Goal: Information Seeking & Learning: Learn about a topic

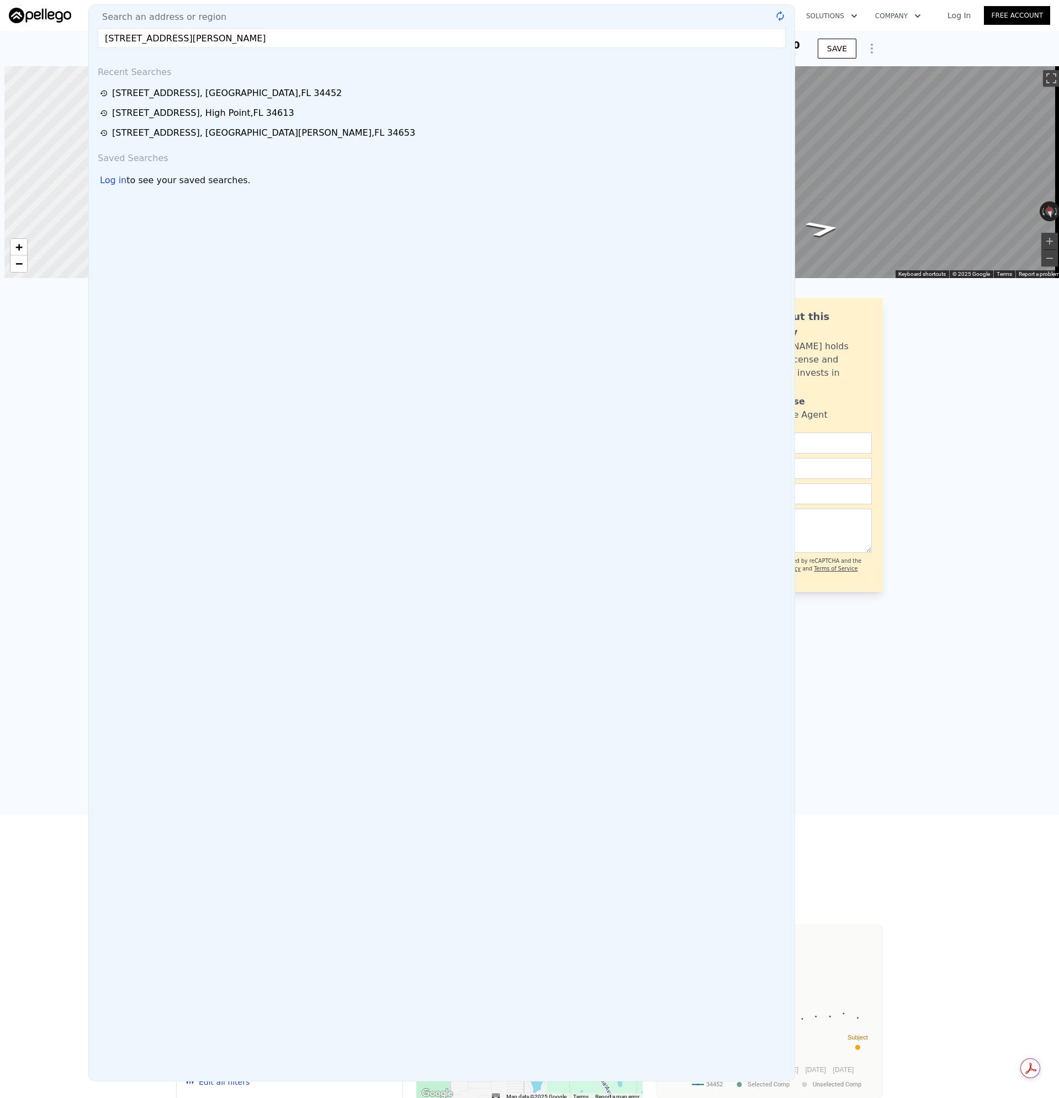
scroll to position [0, 4]
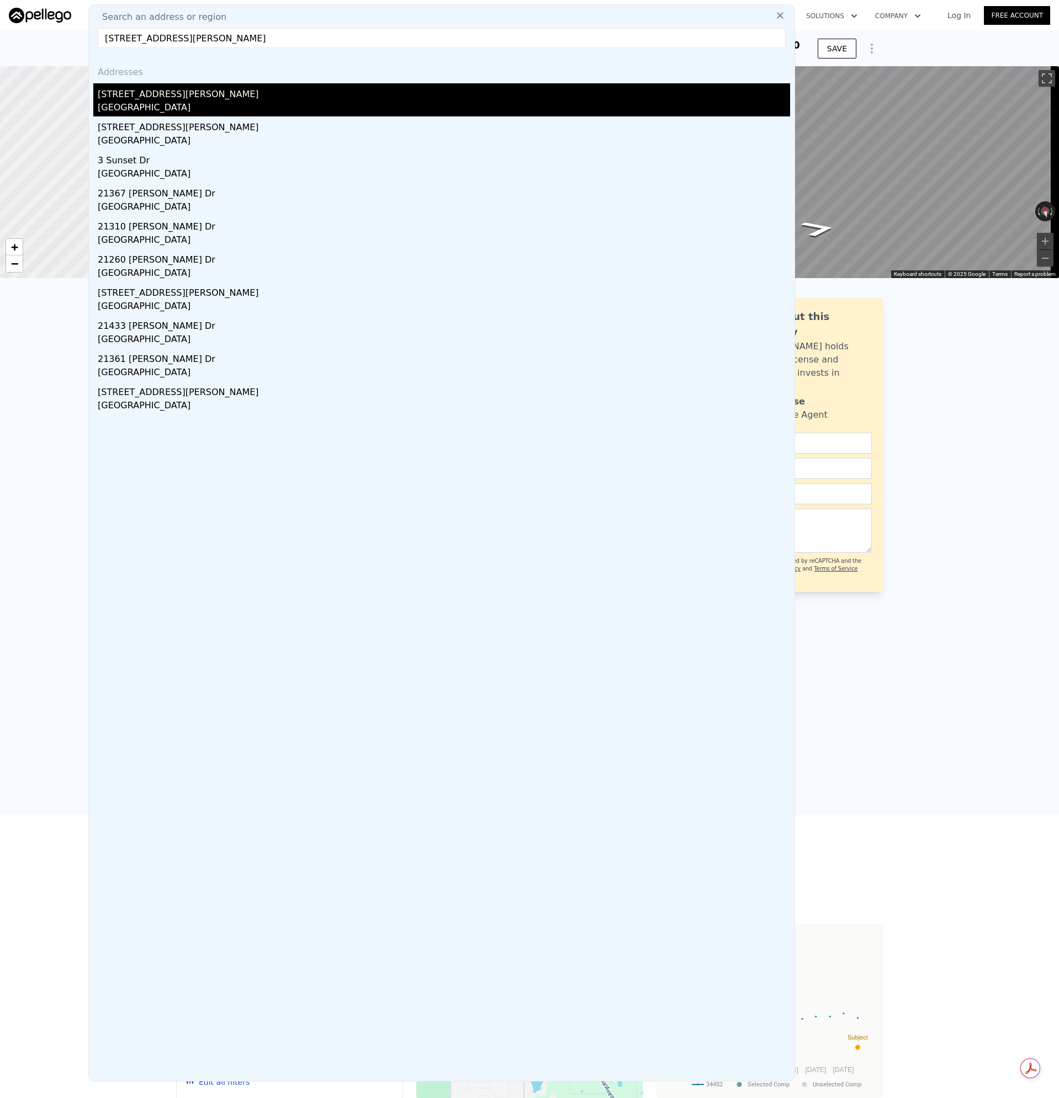
click at [145, 97] on div "[STREET_ADDRESS][PERSON_NAME]" at bounding box center [444, 92] width 692 height 18
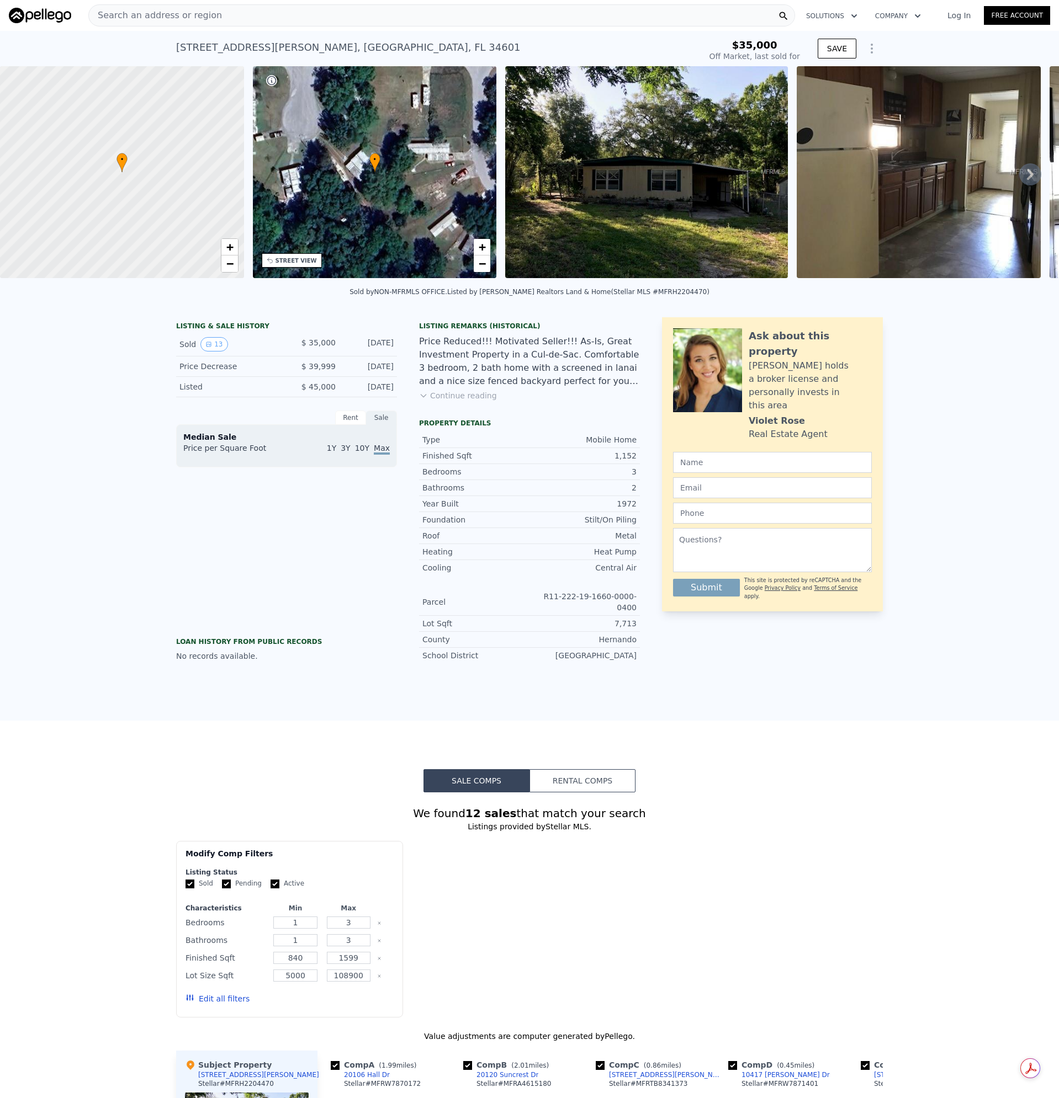
type input "-$ 39,155"
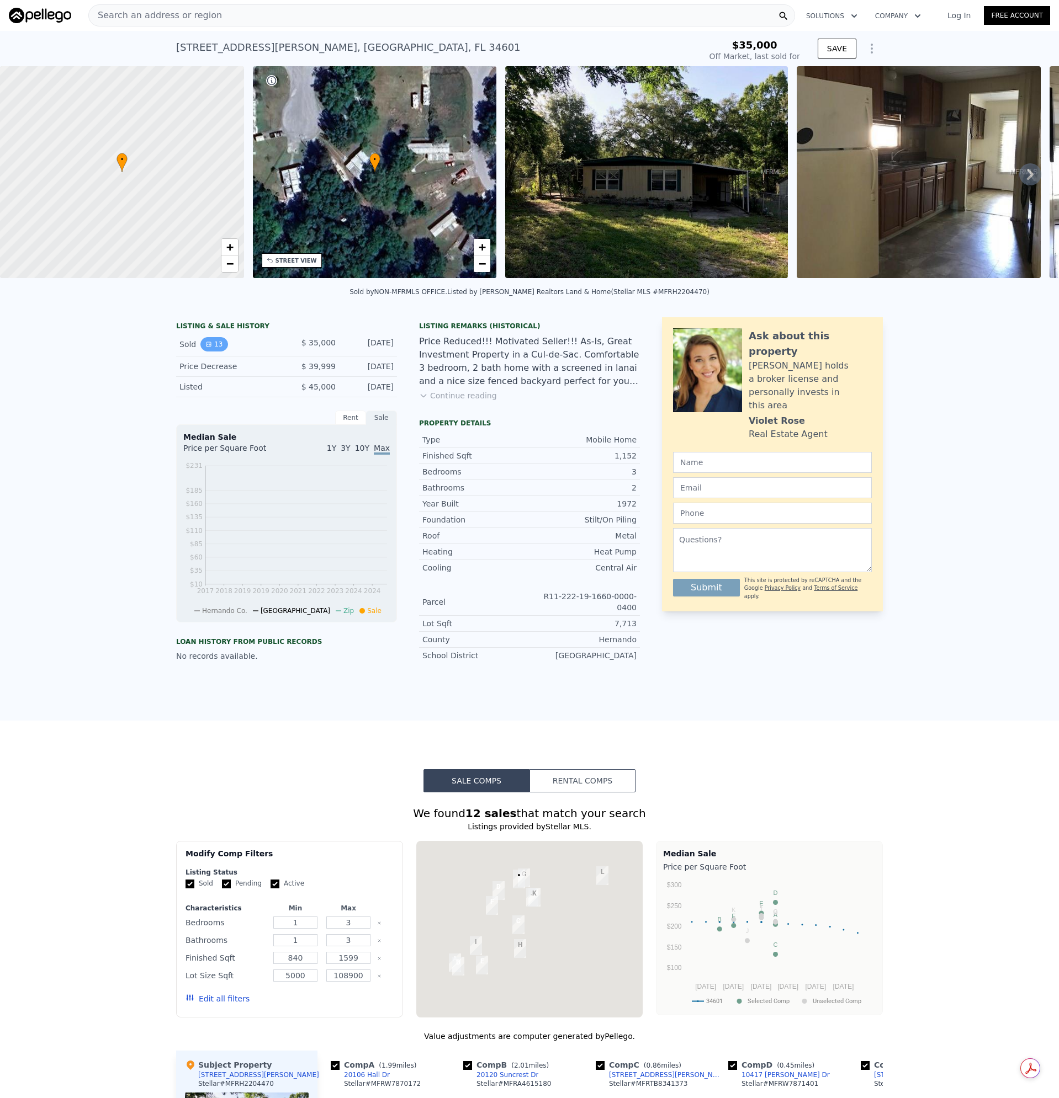
click at [214, 350] on button "13" at bounding box center [213, 344] width 27 height 14
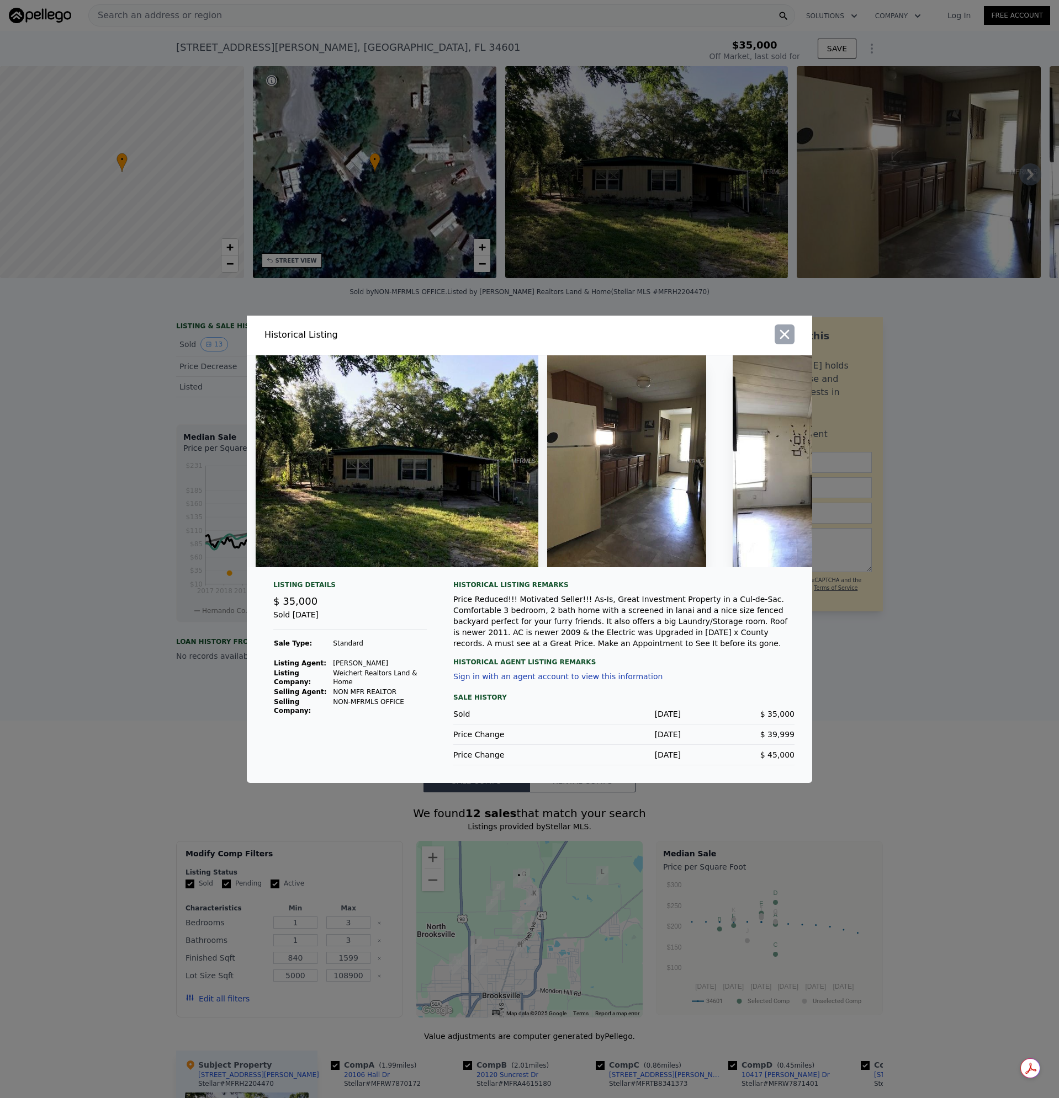
click at [785, 335] on icon "button" at bounding box center [784, 334] width 15 height 15
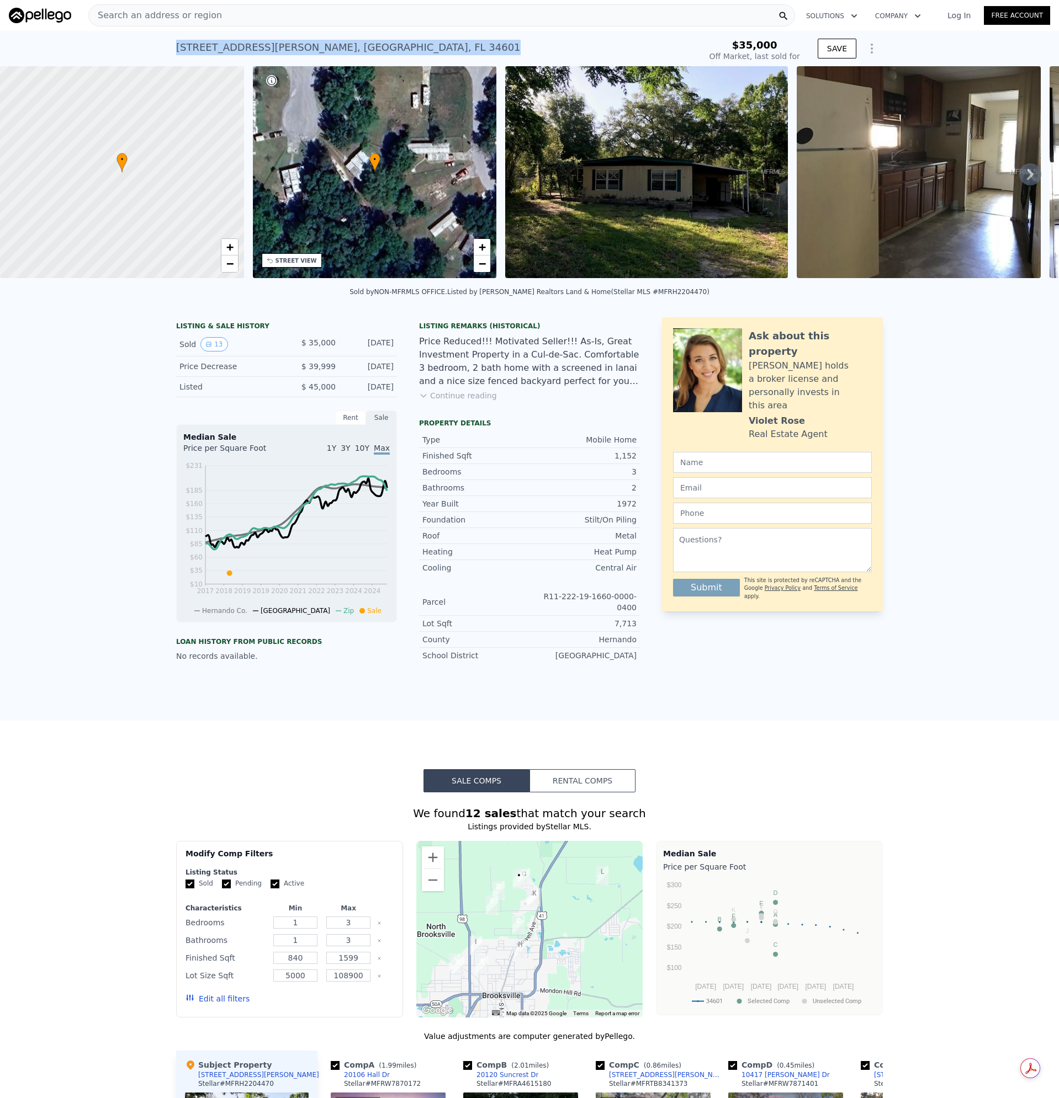
drag, startPoint x: 428, startPoint y: 39, endPoint x: 171, endPoint y: 49, distance: 257.4
click at [171, 49] on div "[STREET_ADDRESS][PERSON_NAME] Sold [DATE] for $35k $35,000 Off Market, last sol…" at bounding box center [529, 48] width 1059 height 35
copy div "[STREET_ADDRESS][PERSON_NAME]"
type input "$ 77,000"
type input "$ 33,097"
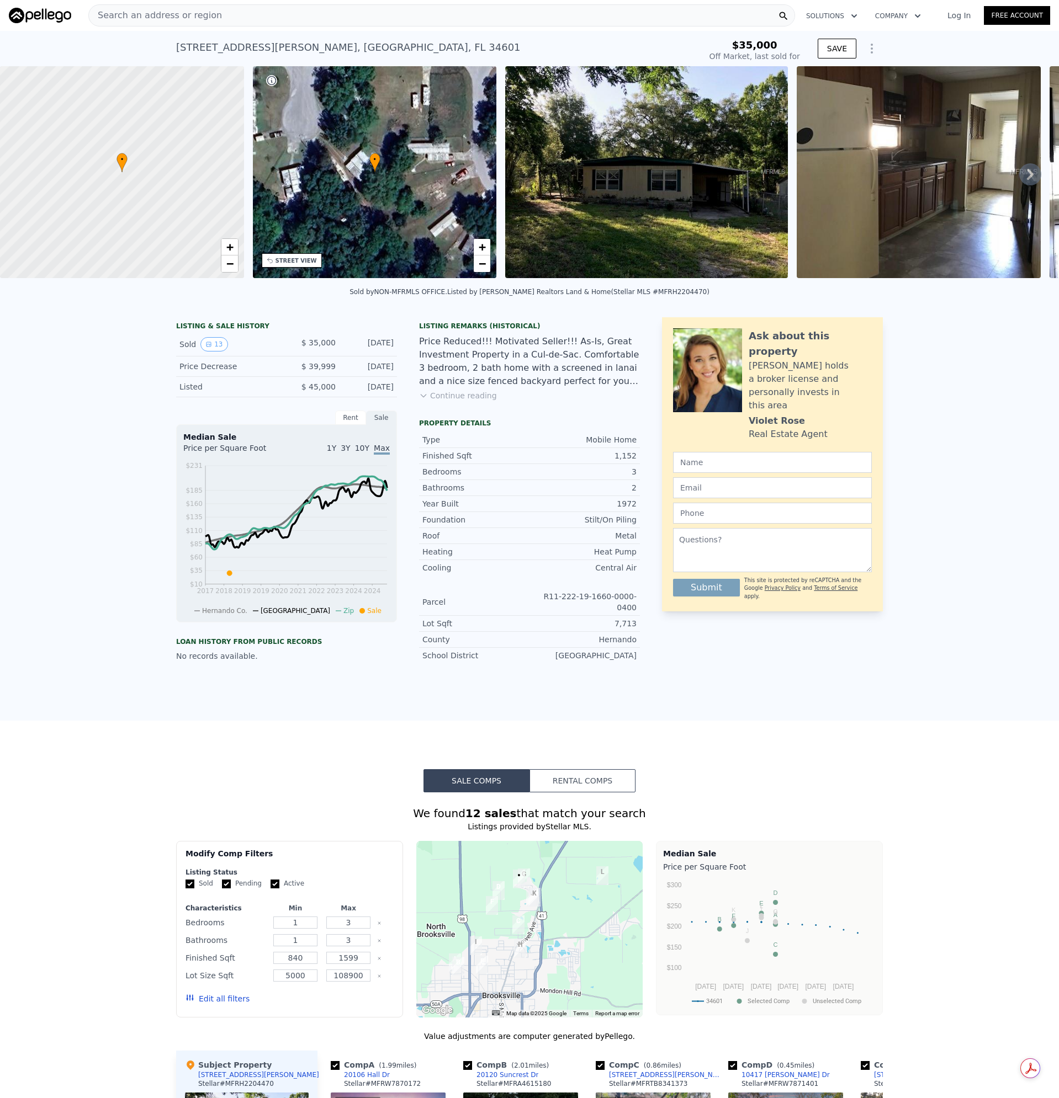
click at [232, 13] on div "Search an address or region" at bounding box center [441, 15] width 706 height 22
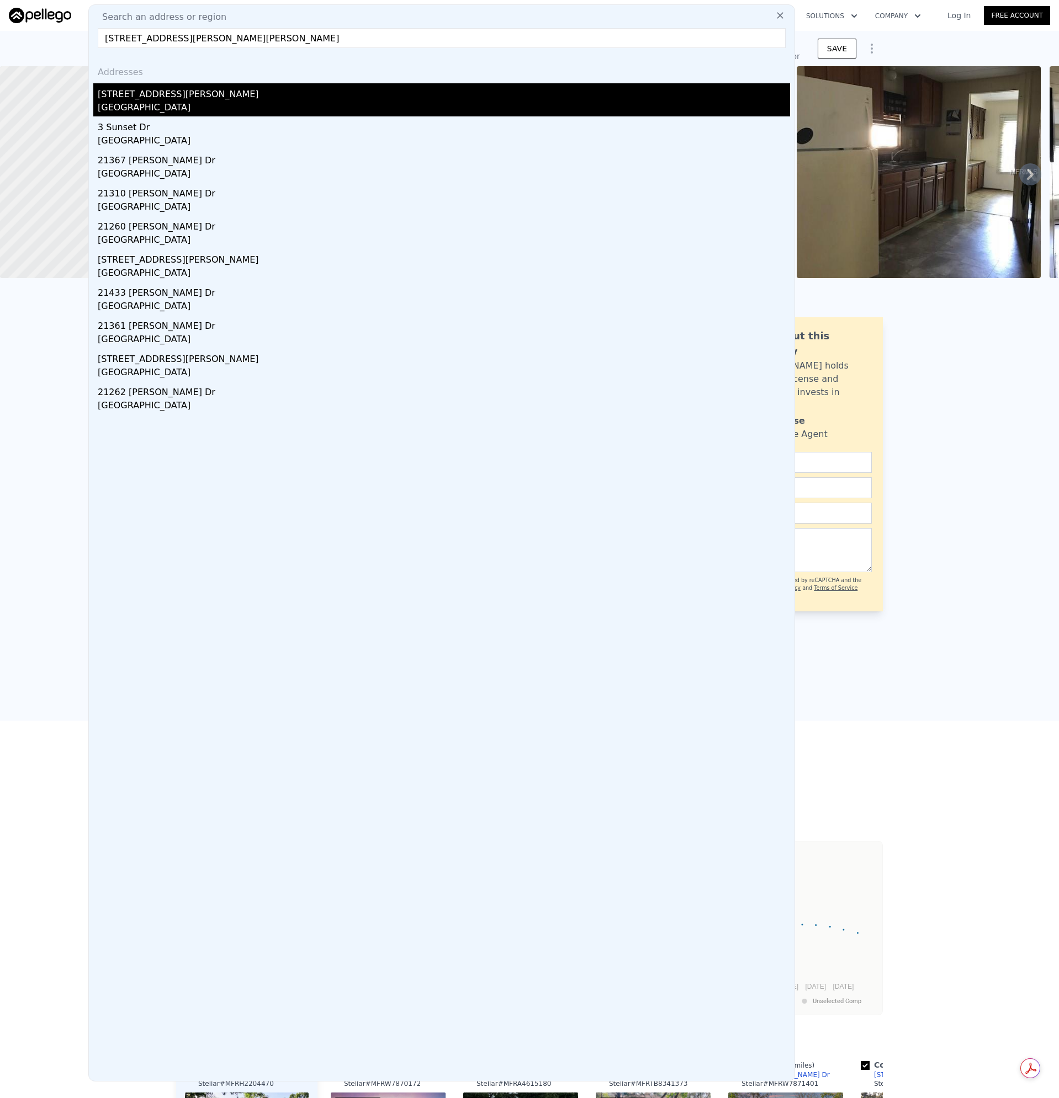
type input "[STREET_ADDRESS][PERSON_NAME][PERSON_NAME]"
click at [135, 101] on div "[GEOGRAPHIC_DATA]" at bounding box center [444, 108] width 692 height 15
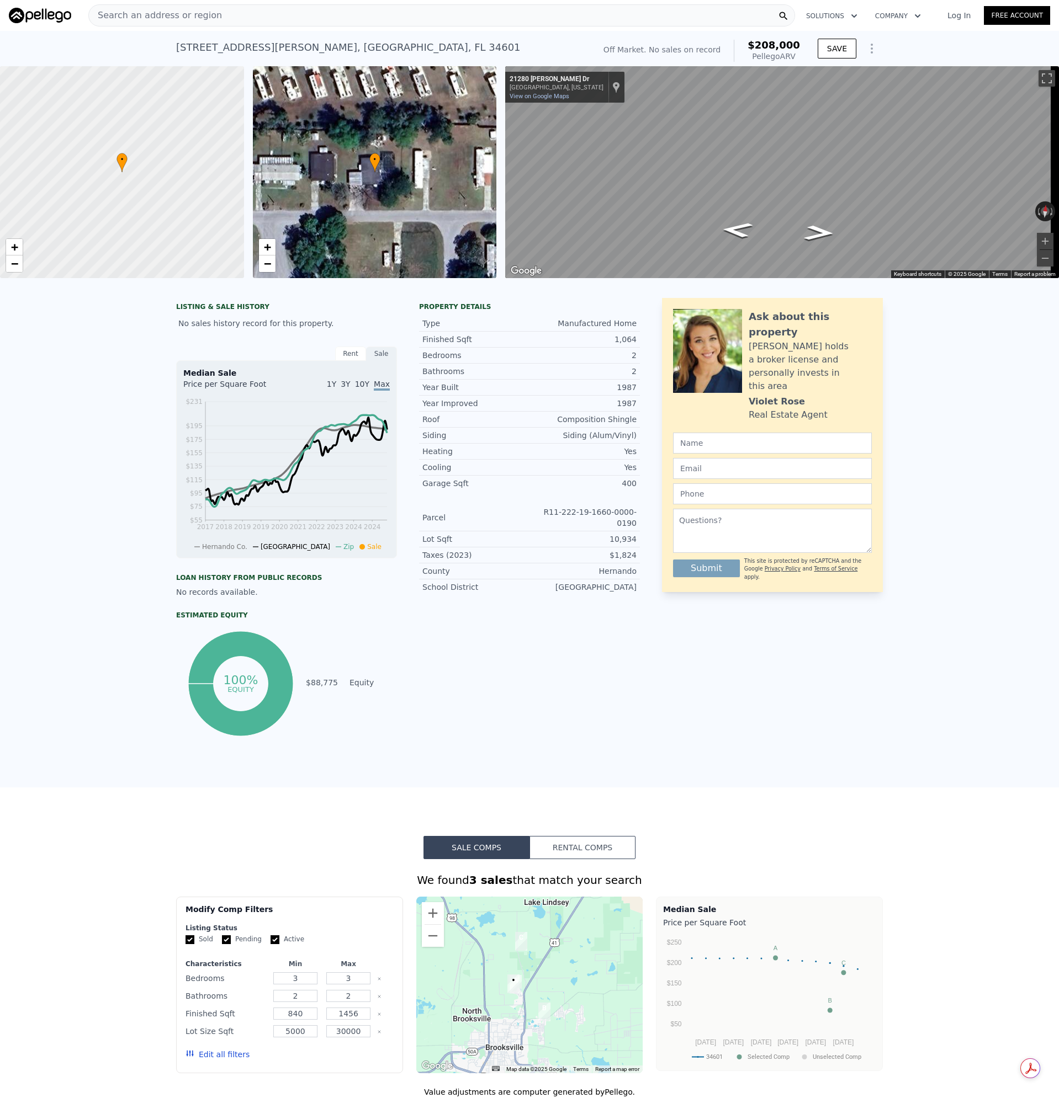
click at [252, 15] on div "Search an address or region" at bounding box center [441, 15] width 706 height 22
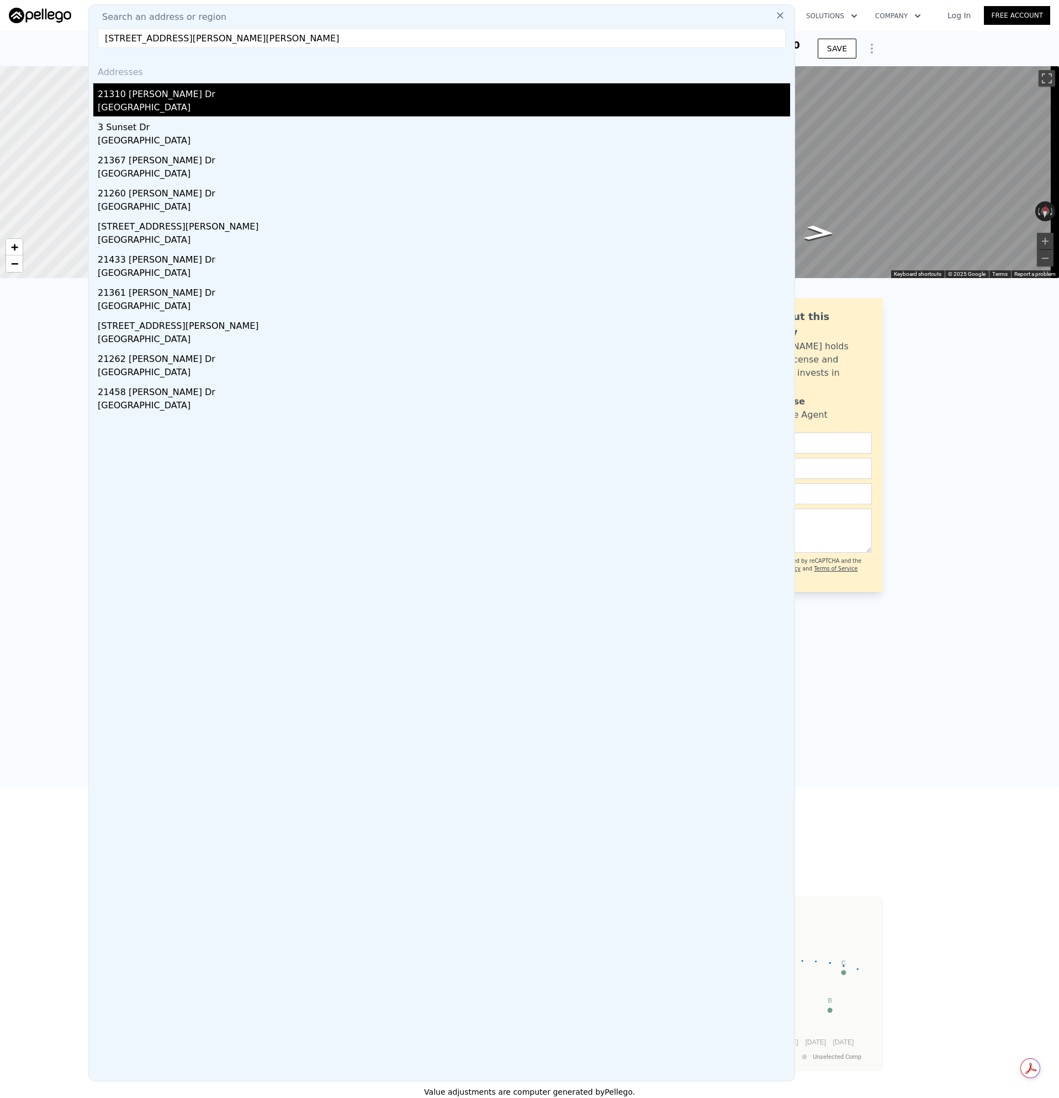
type input "[STREET_ADDRESS][PERSON_NAME][PERSON_NAME]"
click at [144, 110] on div "[GEOGRAPHIC_DATA]" at bounding box center [444, 108] width 692 height 15
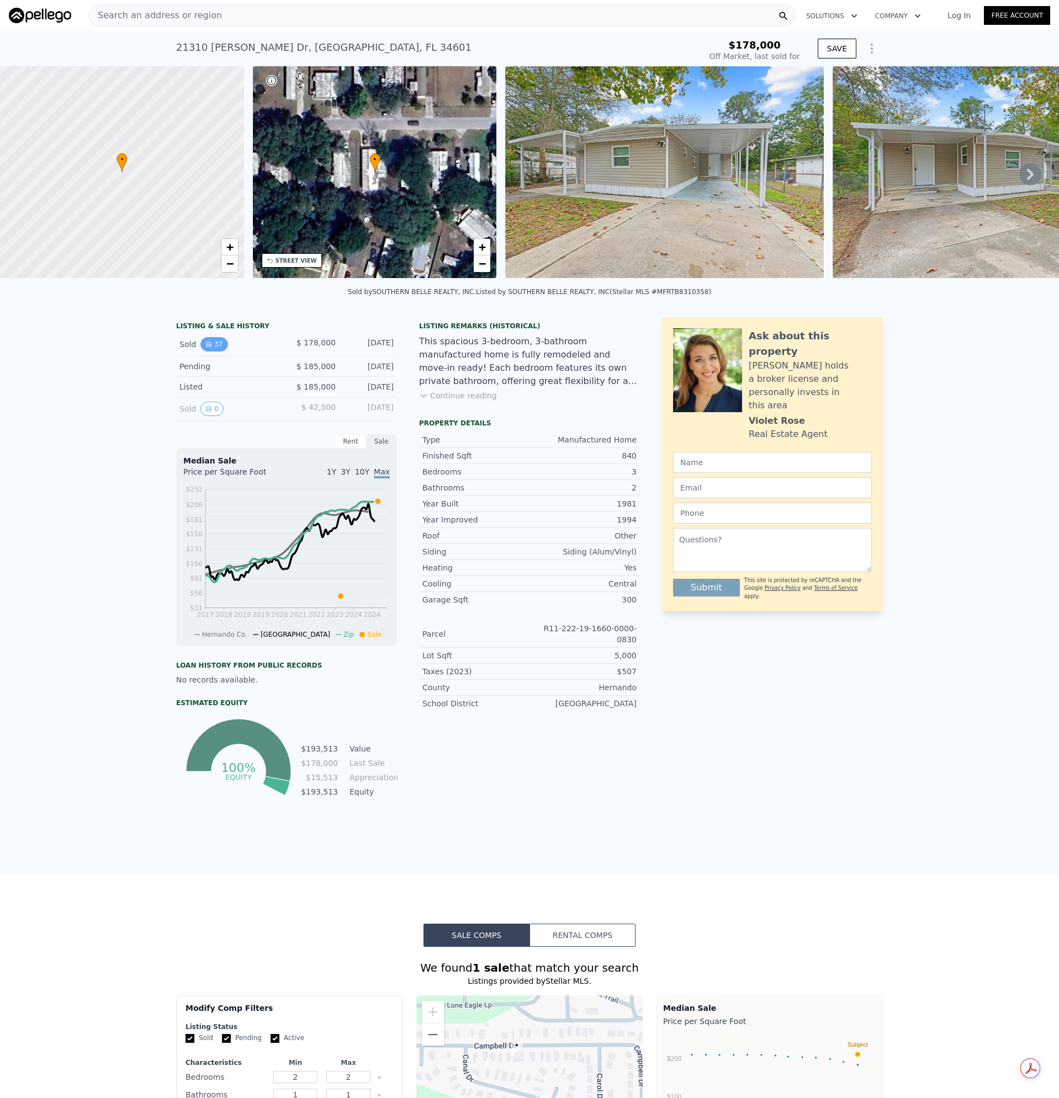
click at [211, 350] on button "37" at bounding box center [213, 344] width 27 height 14
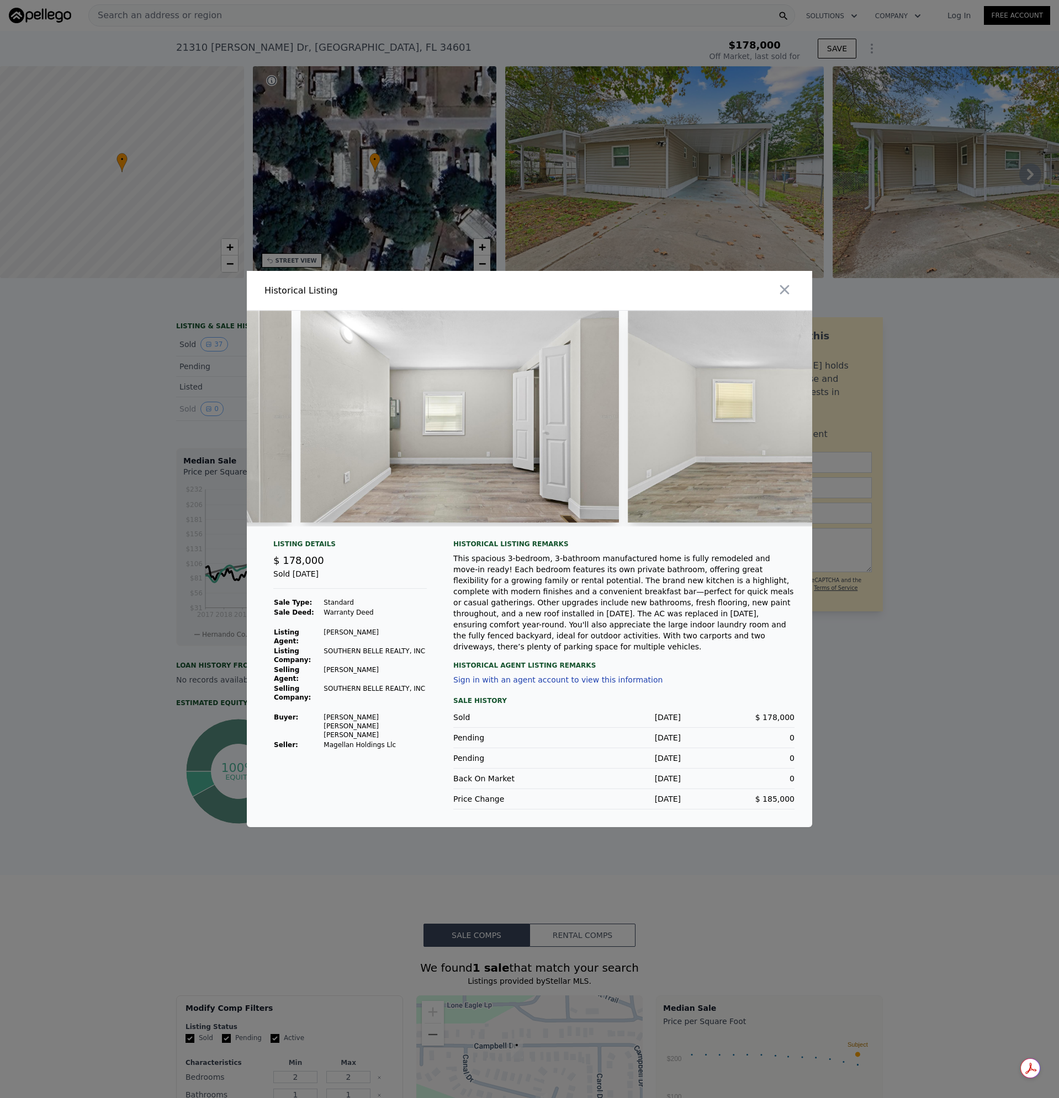
scroll to position [0, 11107]
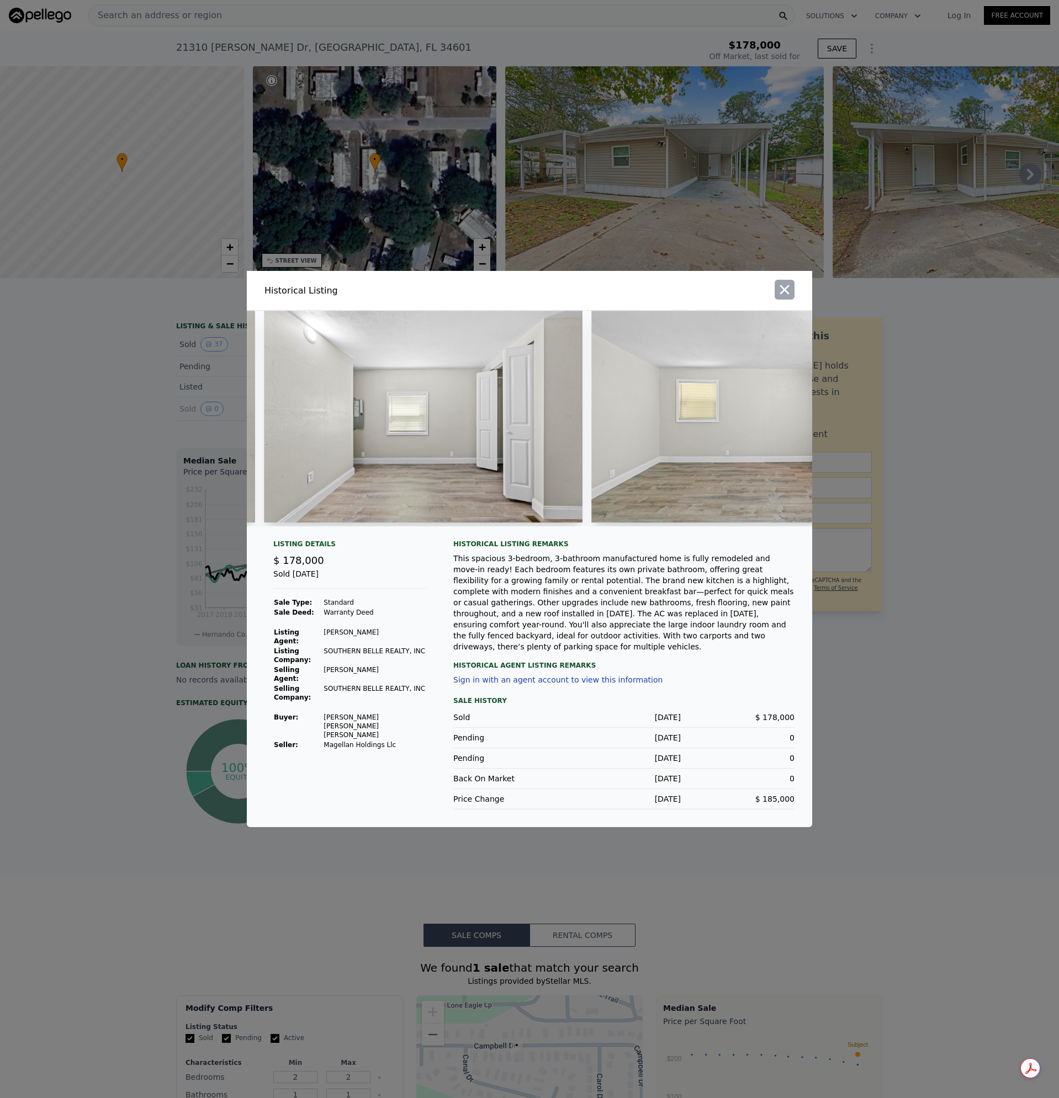
click at [783, 286] on icon "button" at bounding box center [784, 289] width 15 height 15
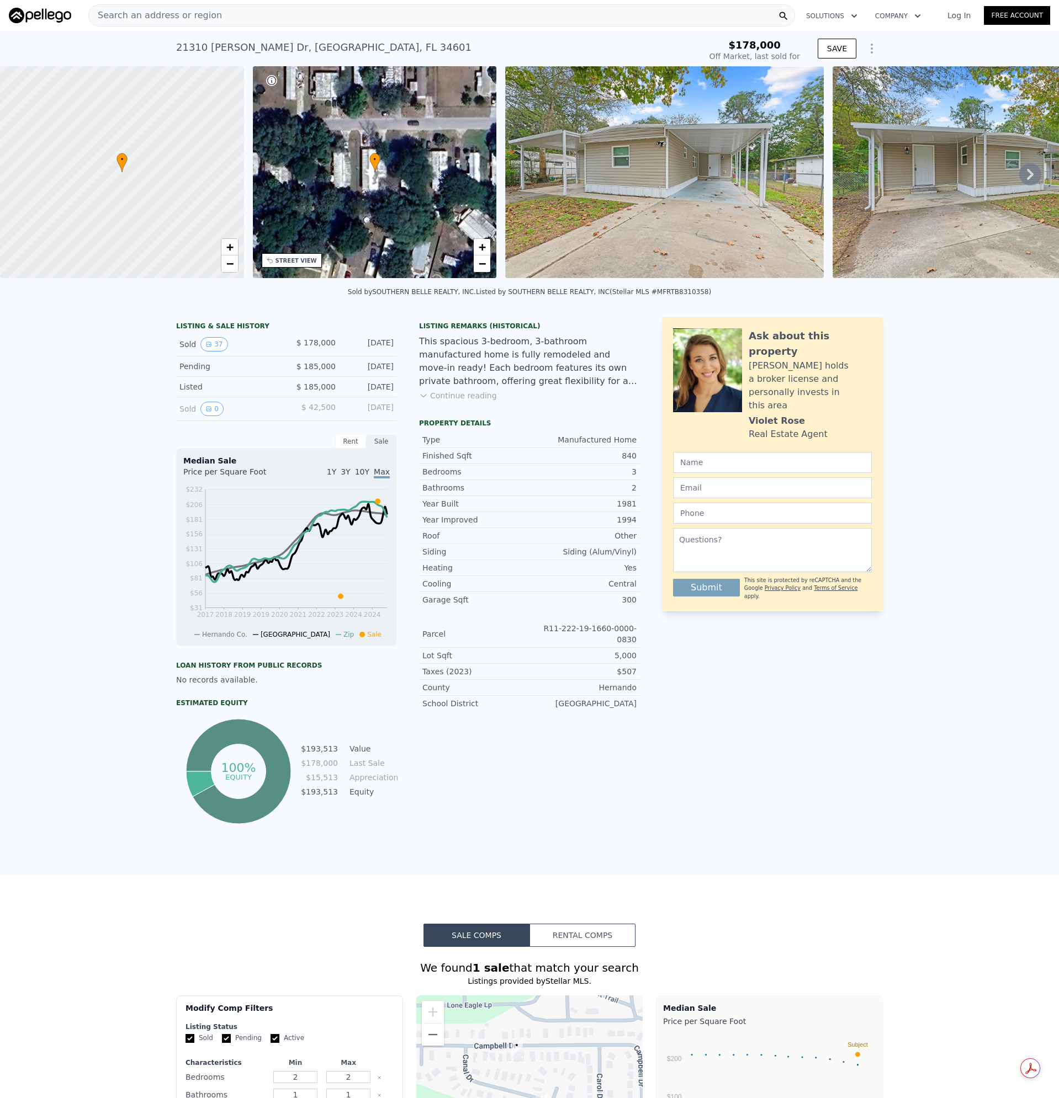
click at [222, 6] on div "Search an address or region" at bounding box center [441, 15] width 706 height 22
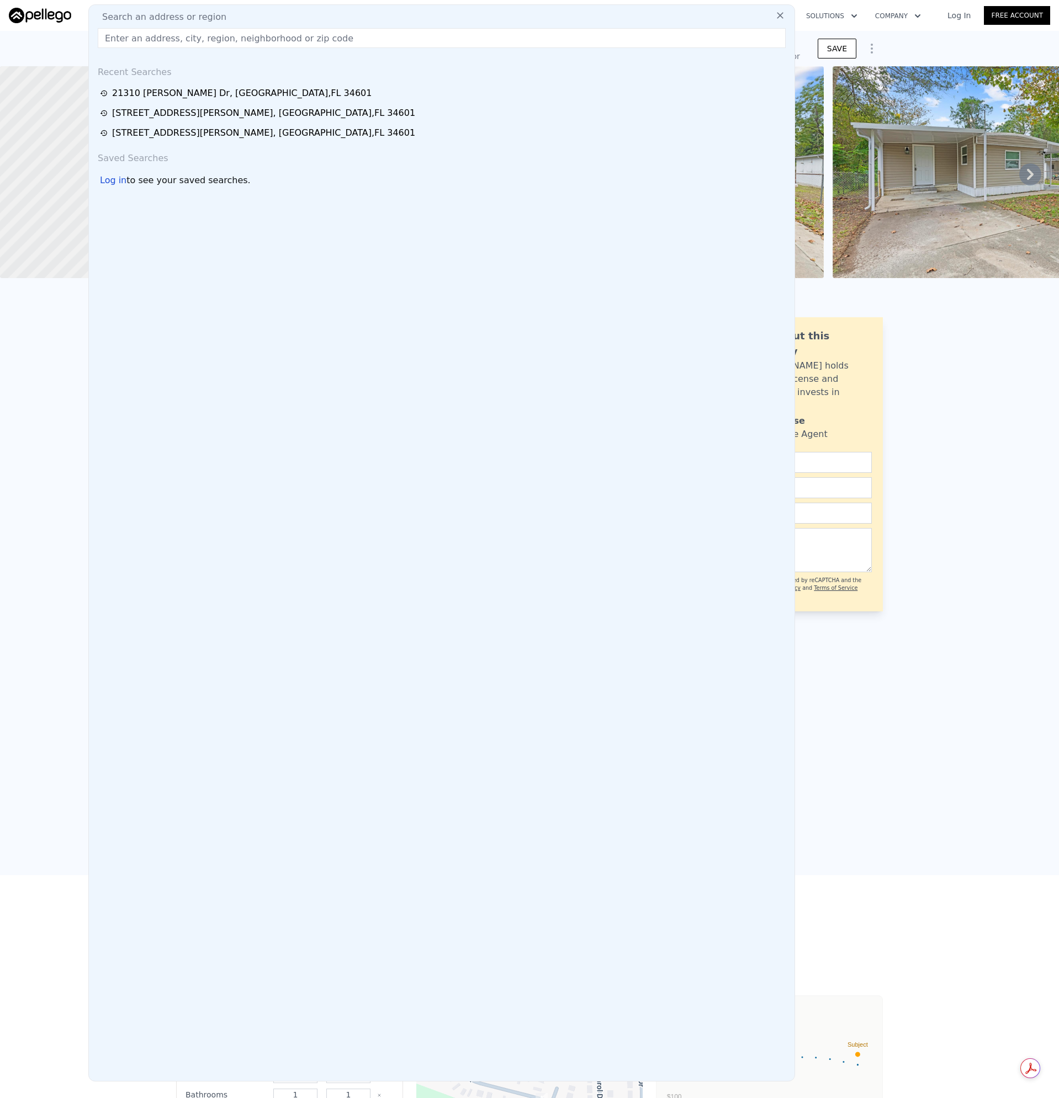
type input "[STREET_ADDRESS][PERSON_NAME][PERSON_NAME]"
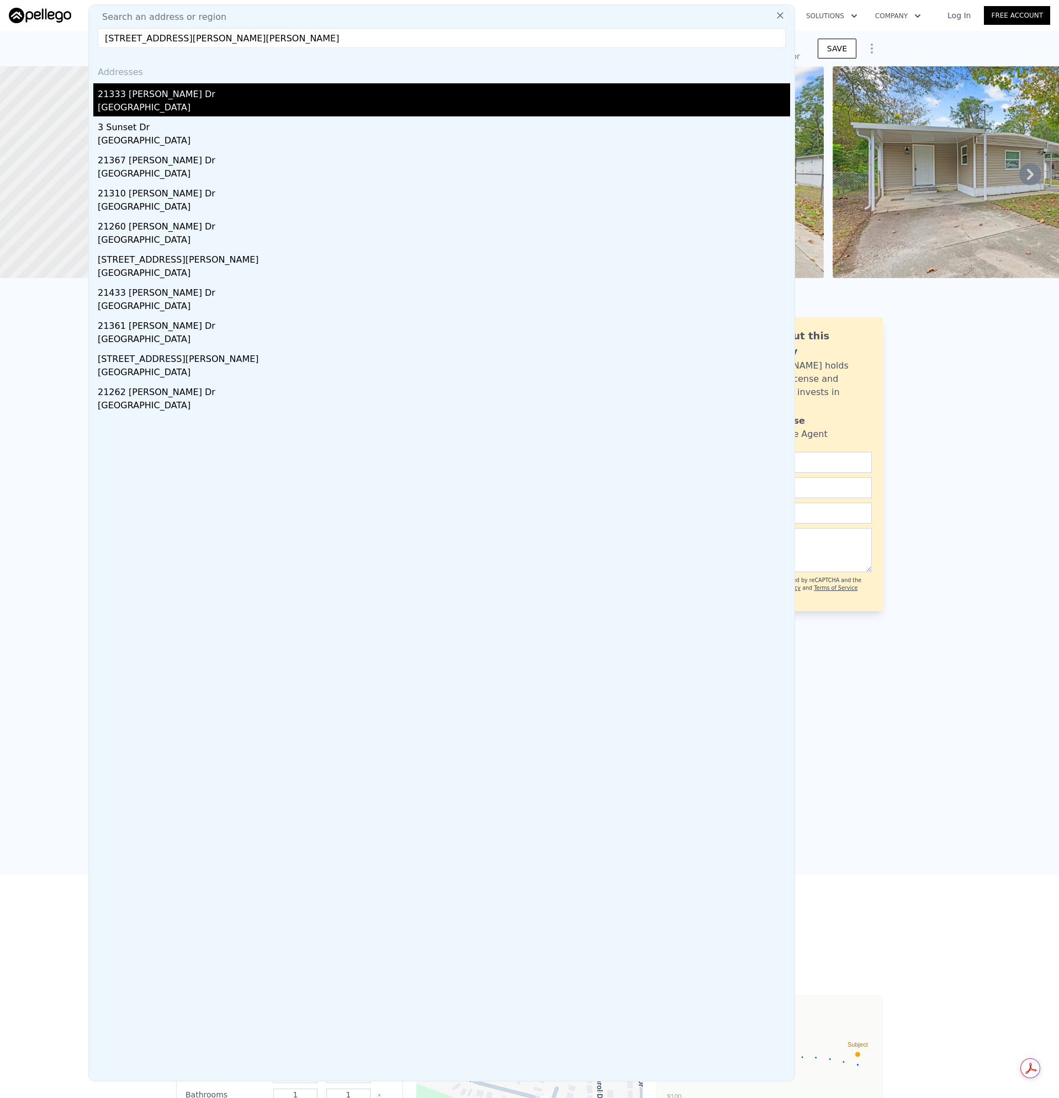
click at [134, 98] on div "21333 [PERSON_NAME] Dr" at bounding box center [444, 92] width 692 height 18
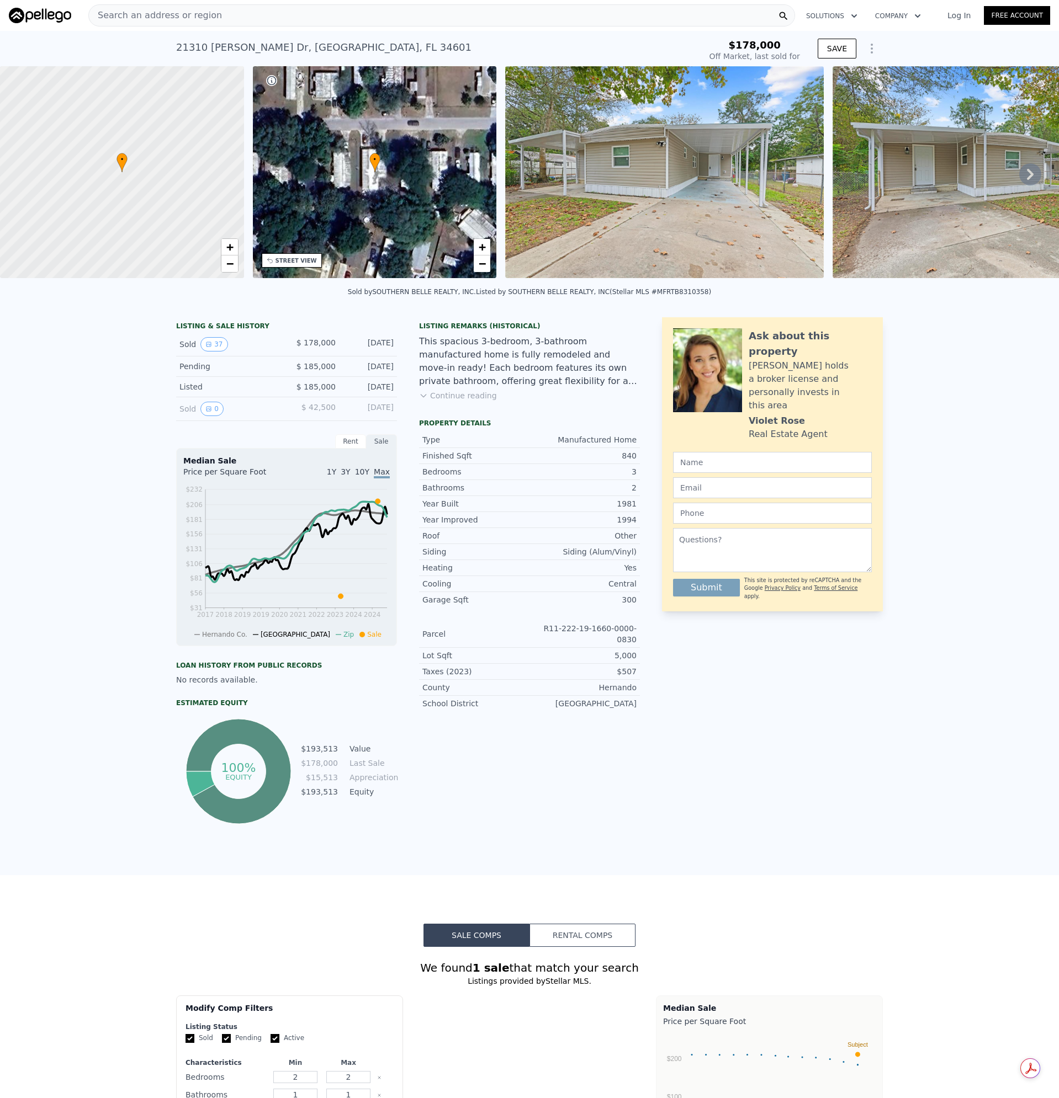
type input "$ 194,000"
type input "-$ 6,790"
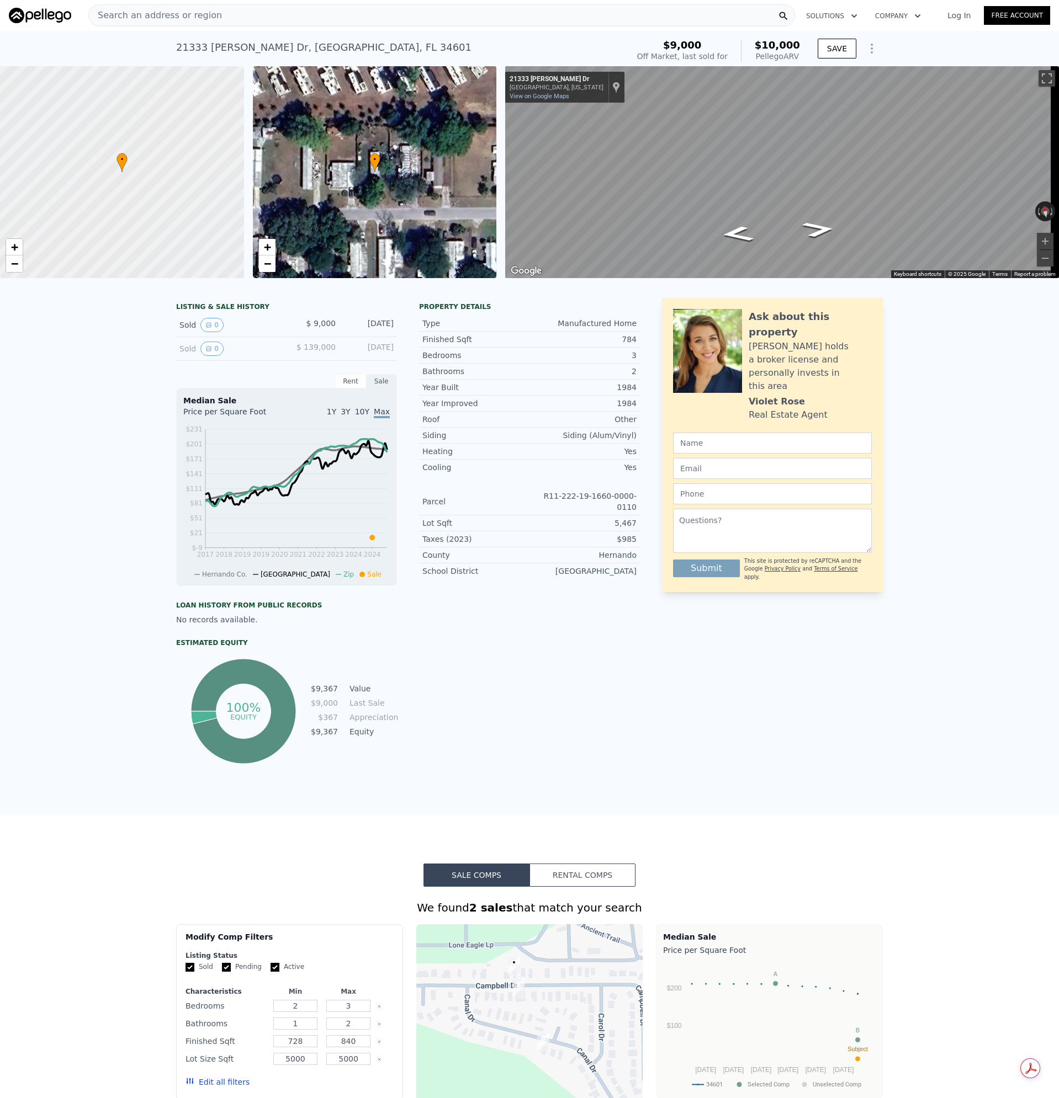
click at [200, 14] on span "Search an address or region" at bounding box center [155, 15] width 133 height 13
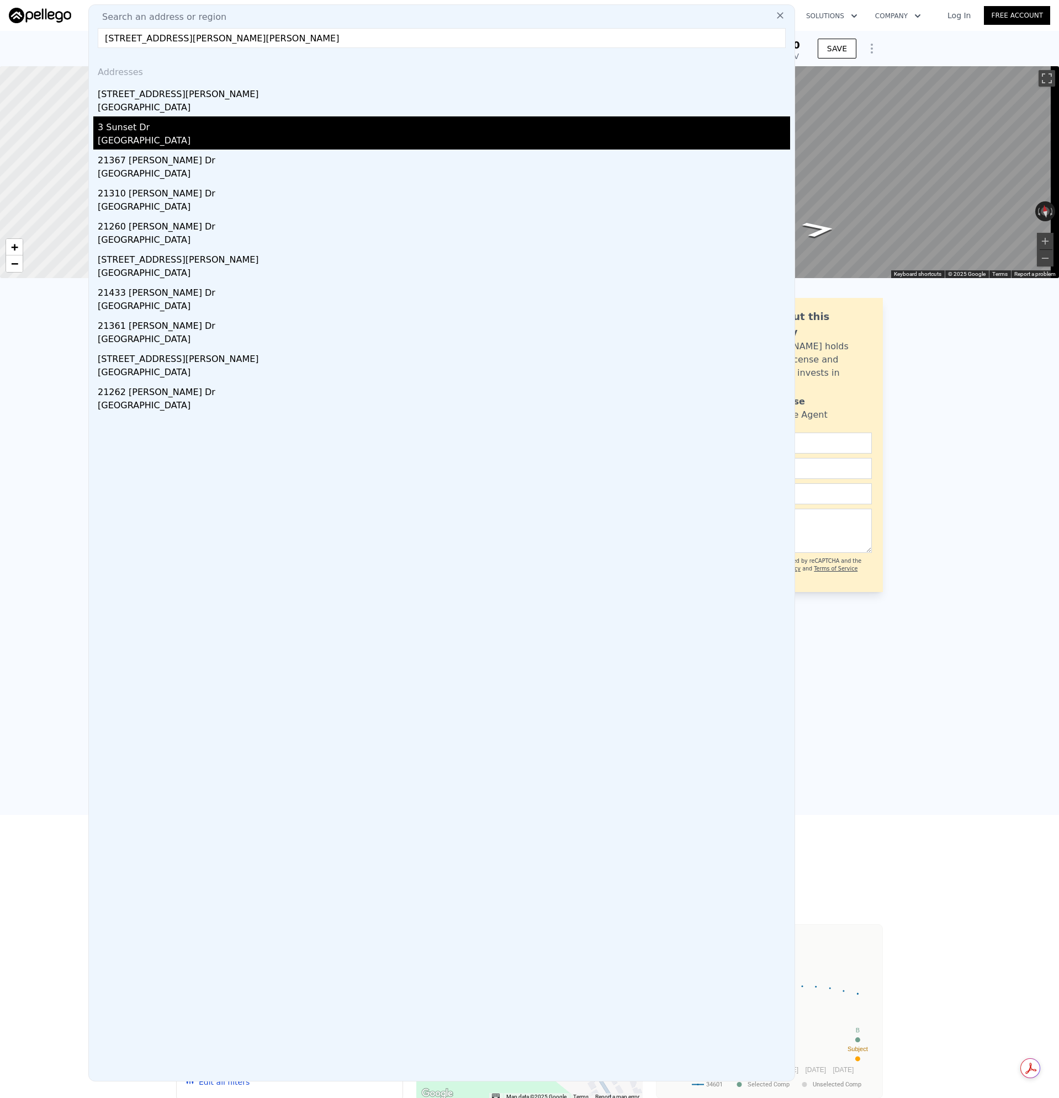
type input "[STREET_ADDRESS][PERSON_NAME][PERSON_NAME]"
click at [120, 120] on div "3 Sunset Dr" at bounding box center [444, 125] width 692 height 18
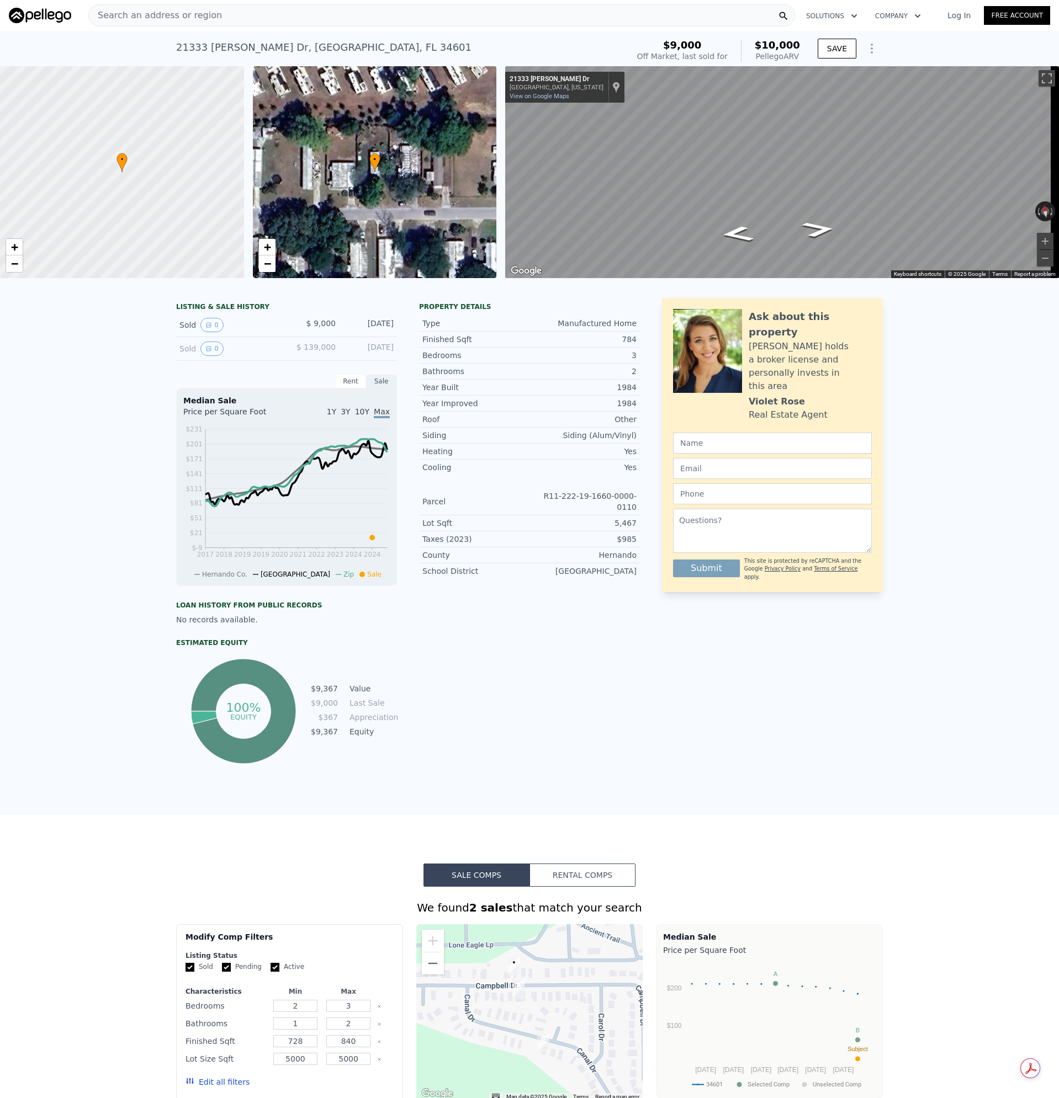
click at [131, 107] on div at bounding box center [122, 172] width 293 height 254
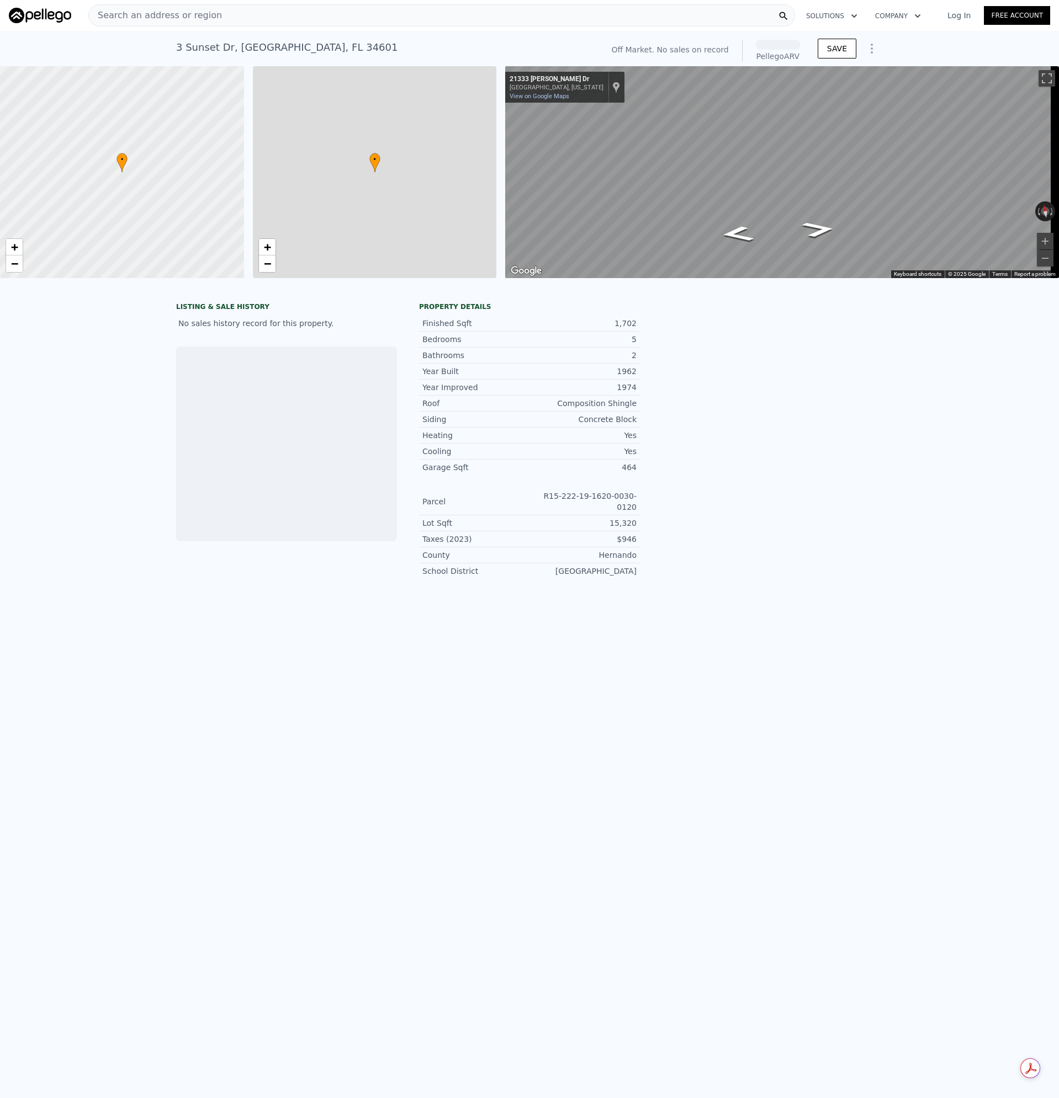
click at [148, 14] on span "Search an address or region" at bounding box center [155, 15] width 133 height 13
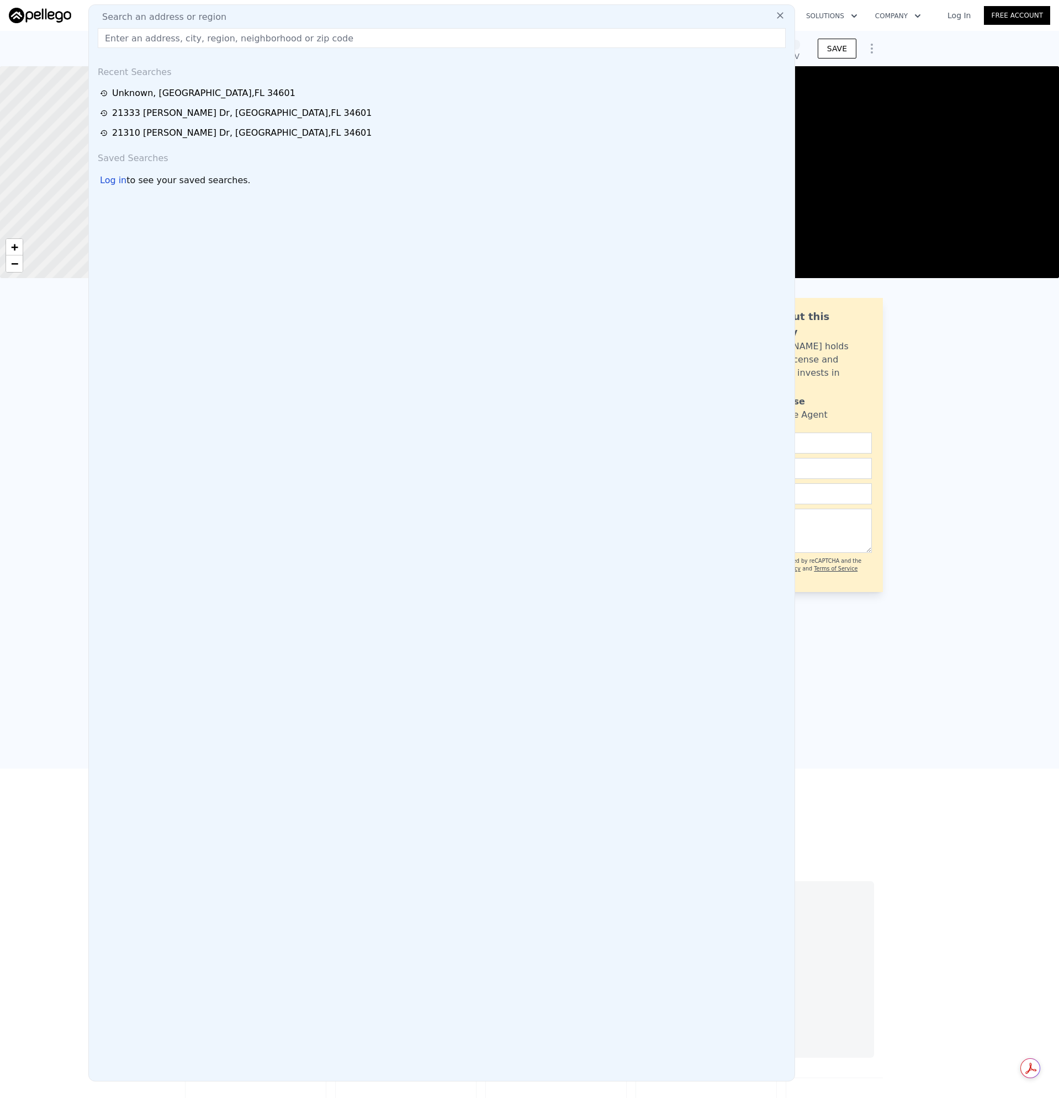
type input "[STREET_ADDRESS][PERSON_NAME][PERSON_NAME]"
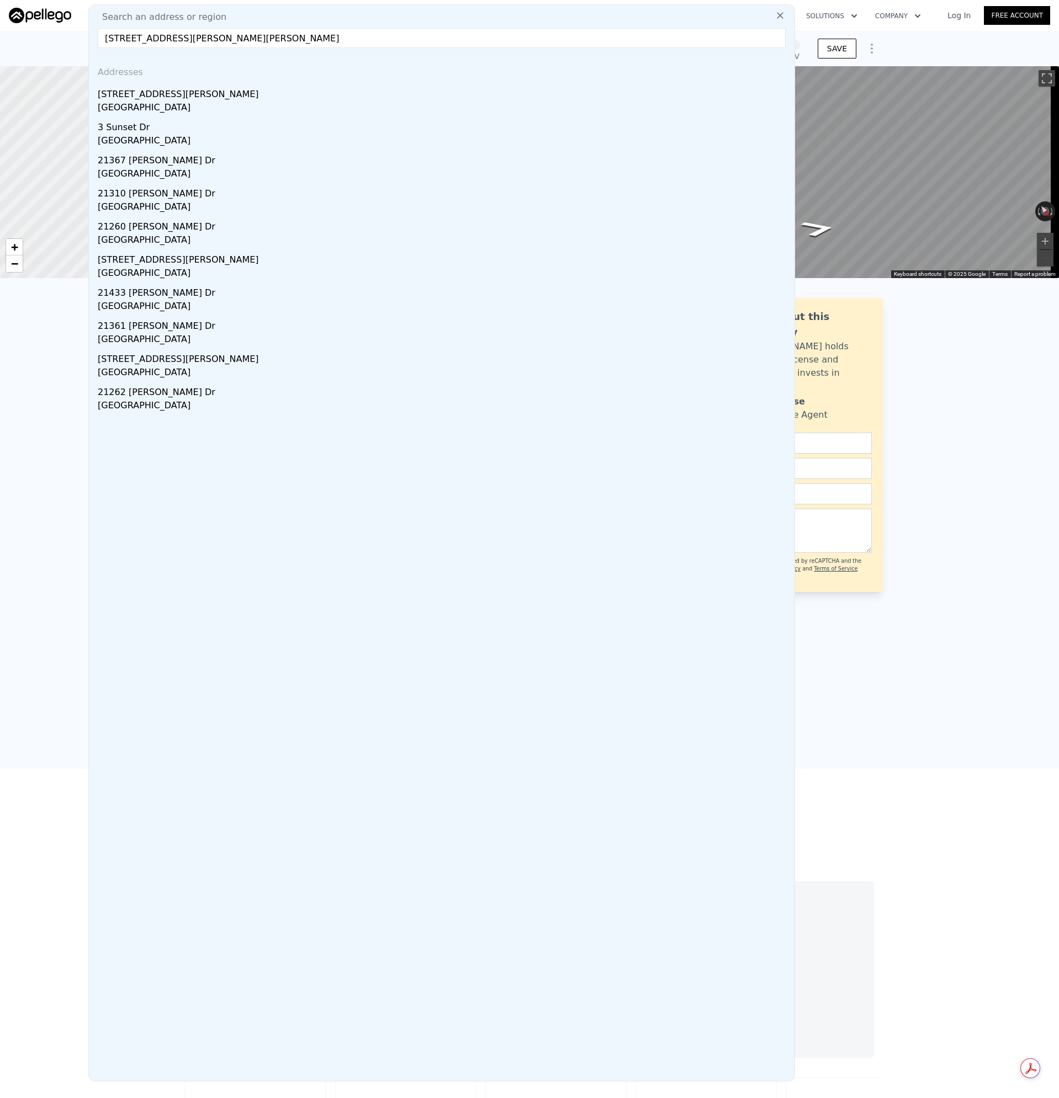
click at [127, 93] on div "[STREET_ADDRESS][PERSON_NAME]" at bounding box center [444, 92] width 692 height 18
